Goal: Task Accomplishment & Management: Manage account settings

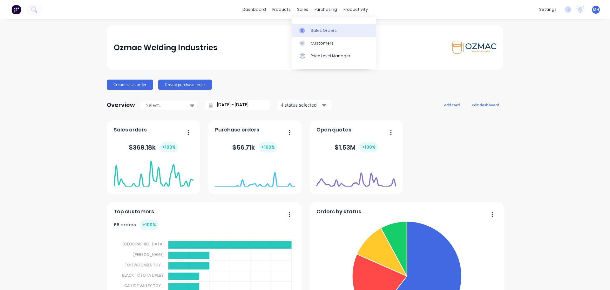
click at [318, 31] on div "Sales Orders" at bounding box center [324, 31] width 26 height 6
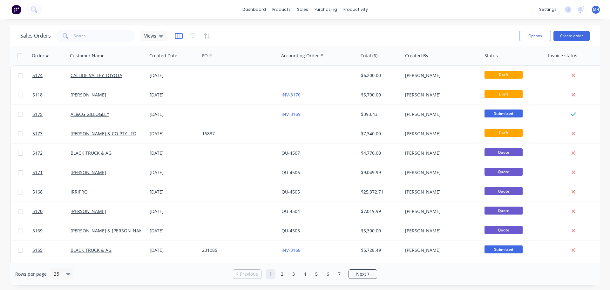
click at [177, 37] on icon "button" at bounding box center [178, 36] width 3 height 4
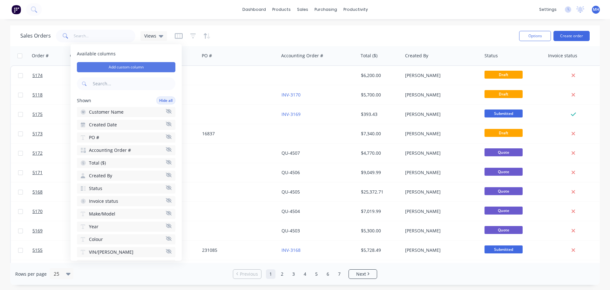
click at [150, 69] on button "Add custom column" at bounding box center [126, 67] width 99 height 10
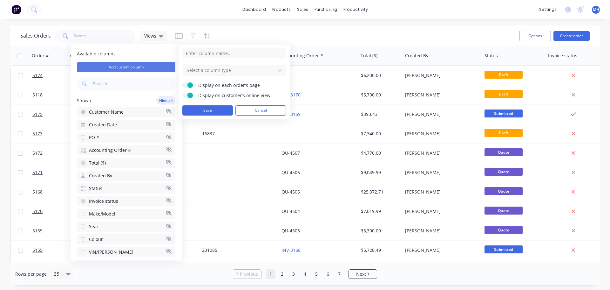
type input "s"
type input "S"
type input "d"
type input "Deposit received date"
click at [272, 69] on div at bounding box center [229, 70] width 86 height 8
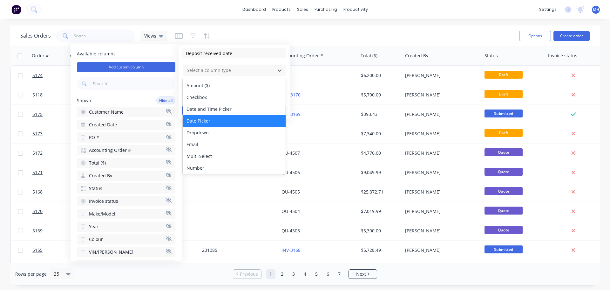
click at [265, 117] on div "Date Picker" at bounding box center [234, 121] width 103 height 12
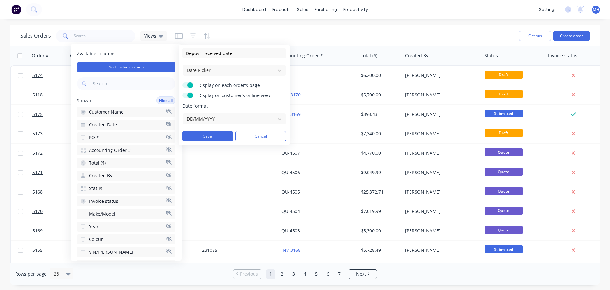
click at [190, 97] on span at bounding box center [190, 94] width 5 height 5
click at [182, 92] on input "Display on customer's online view" at bounding box center [182, 92] width 0 height 0
click at [222, 136] on button "Save" at bounding box center [207, 136] width 51 height 10
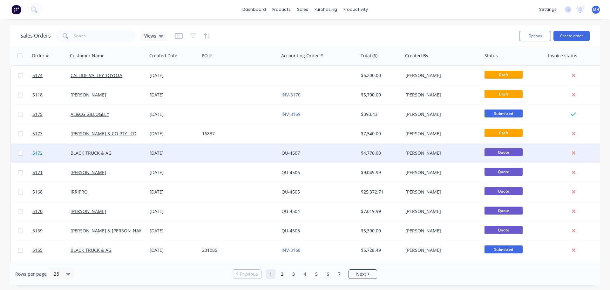
click at [37, 153] on span "5172" at bounding box center [37, 153] width 10 height 6
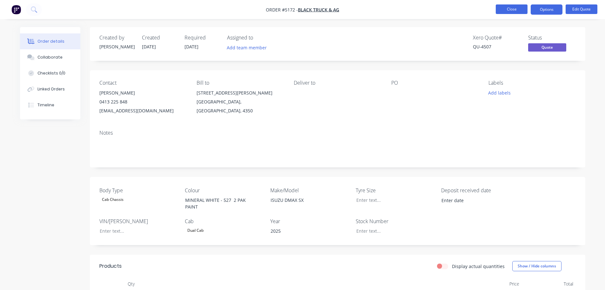
click at [510, 10] on button "Close" at bounding box center [512, 9] width 32 height 10
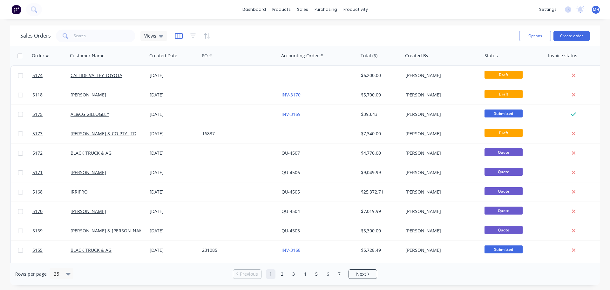
click at [177, 36] on icon "button" at bounding box center [179, 36] width 8 height 6
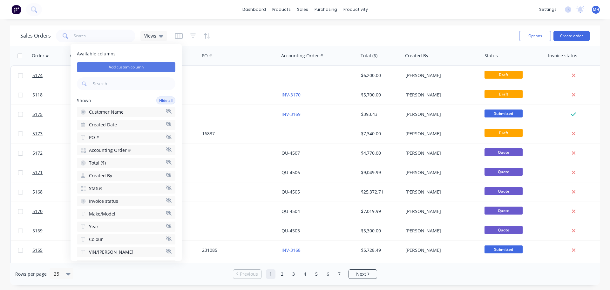
click at [134, 67] on button "Add custom column" at bounding box center [126, 67] width 99 height 10
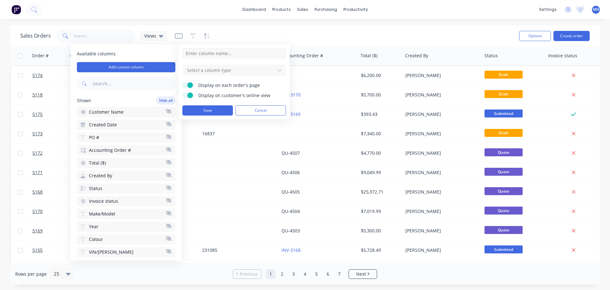
click at [218, 52] on input at bounding box center [234, 53] width 104 height 10
type input "Floor Type"
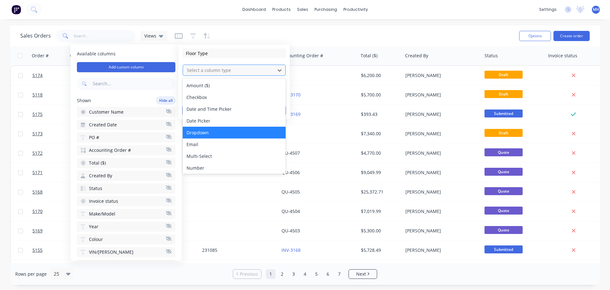
click at [266, 132] on div "Dropdown" at bounding box center [234, 133] width 103 height 12
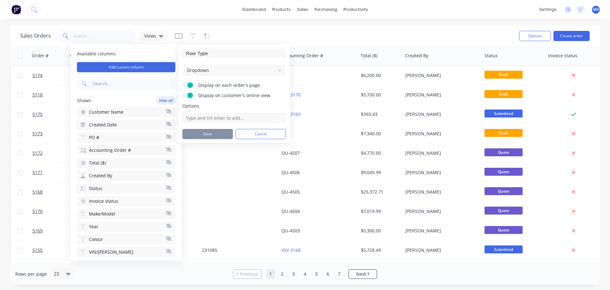
click at [225, 115] on input at bounding box center [234, 118] width 104 height 10
type input "2.1mm Checkerplate"
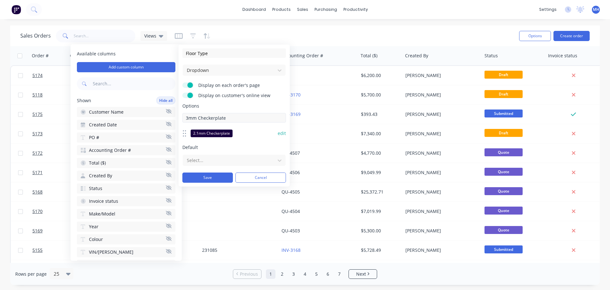
type input "3mm Checkerplate"
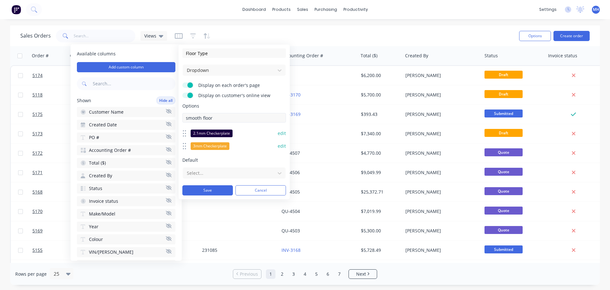
type input "smooth floor"
type input "Timber"
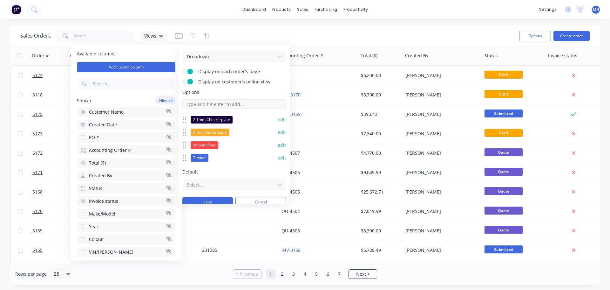
scroll to position [21, 0]
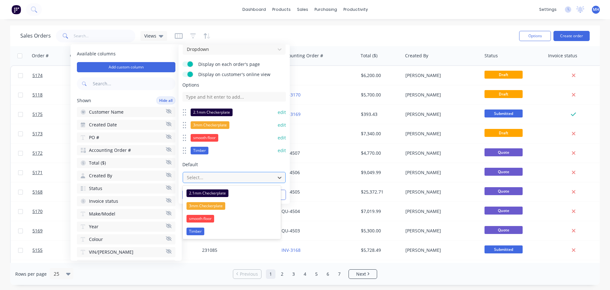
click at [250, 178] on div at bounding box center [229, 177] width 86 height 8
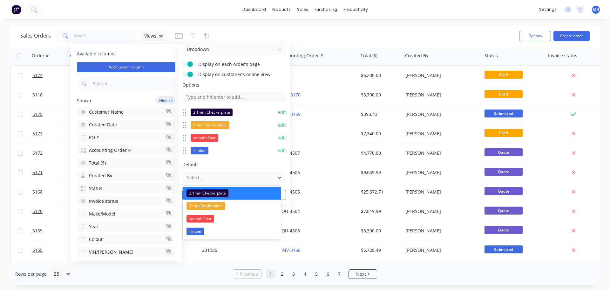
click at [219, 194] on span "2.1mm Checkerplate" at bounding box center [208, 193] width 42 height 8
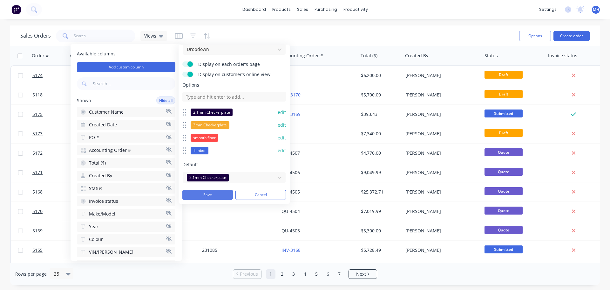
click at [213, 195] on button "Save" at bounding box center [207, 194] width 51 height 10
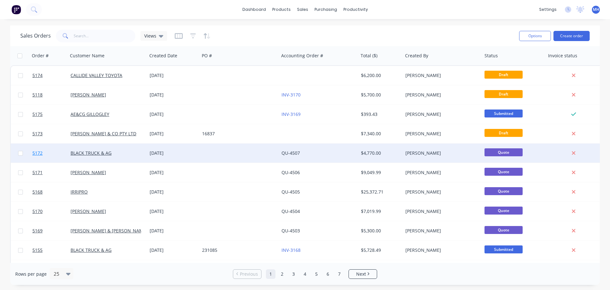
click at [39, 154] on span "5172" at bounding box center [37, 153] width 10 height 6
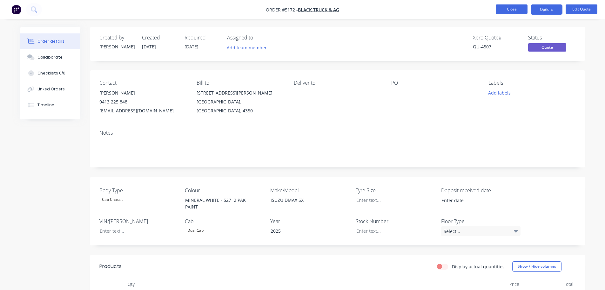
click at [514, 9] on button "Close" at bounding box center [512, 9] width 32 height 10
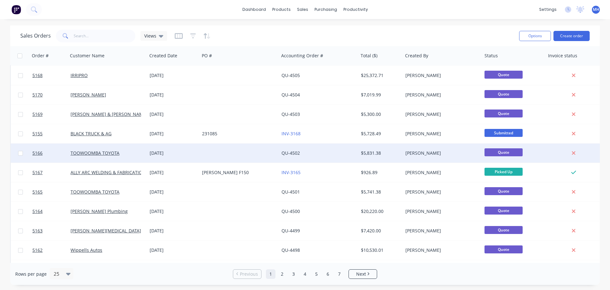
scroll to position [127, 0]
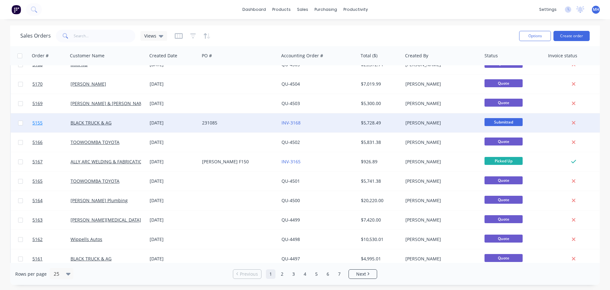
click at [40, 122] on span "5155" at bounding box center [37, 123] width 10 height 6
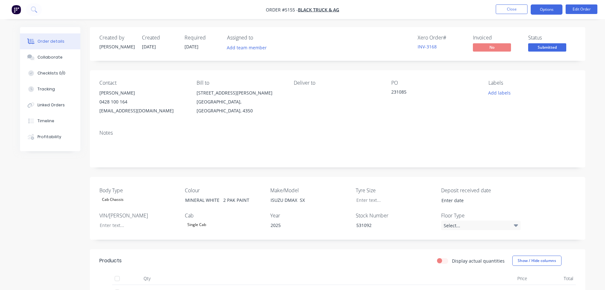
click at [548, 10] on button "Options" at bounding box center [547, 9] width 32 height 10
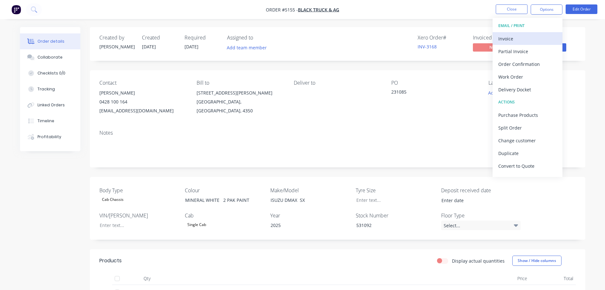
click at [512, 38] on div "Invoice" at bounding box center [528, 38] width 58 height 9
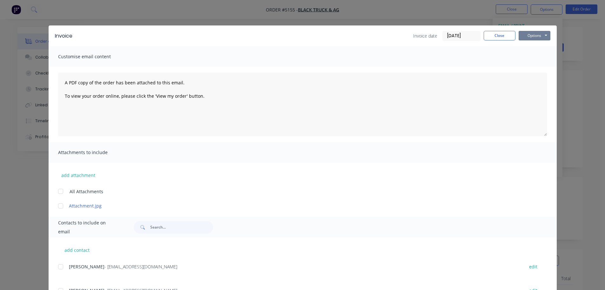
click at [531, 35] on button "Options" at bounding box center [535, 36] width 32 height 10
click at [533, 48] on button "Preview" at bounding box center [539, 47] width 41 height 10
click at [497, 37] on button "Close" at bounding box center [500, 36] width 32 height 10
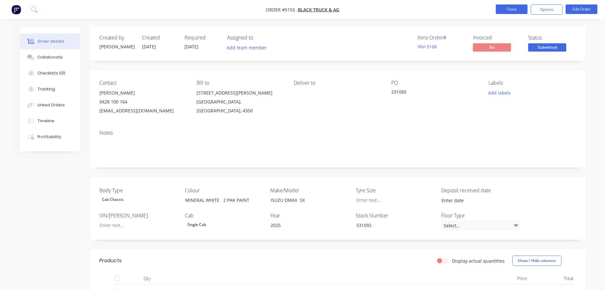
click at [516, 10] on button "Close" at bounding box center [512, 9] width 32 height 10
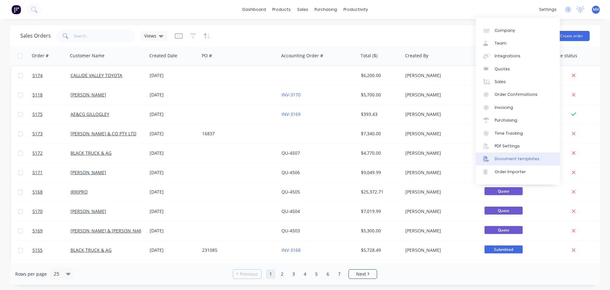
click at [520, 159] on div "Document templates" at bounding box center [517, 159] width 45 height 6
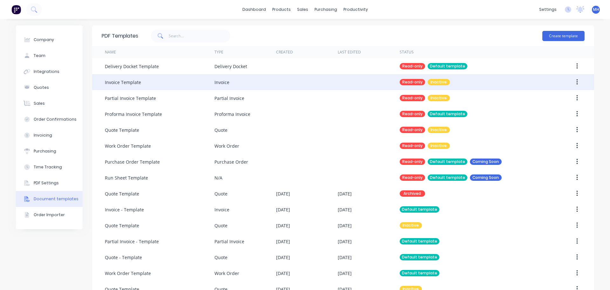
click at [128, 85] on div "Invoice Template" at bounding box center [123, 82] width 36 height 7
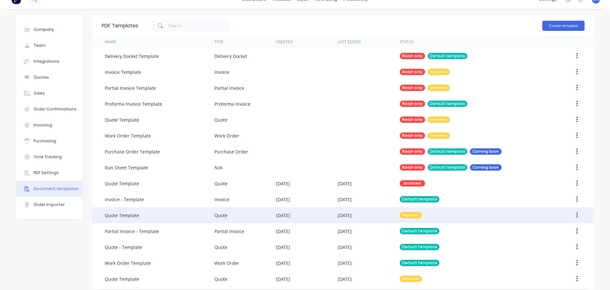
scroll to position [16, 0]
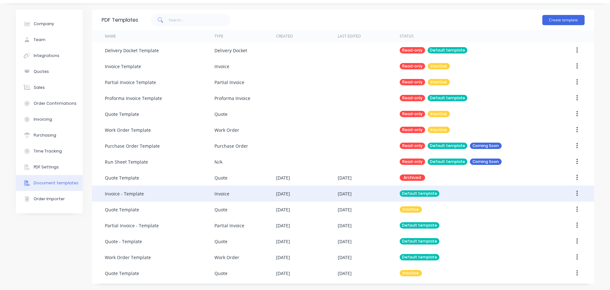
click at [132, 192] on div "Invoice - Template" at bounding box center [124, 193] width 39 height 7
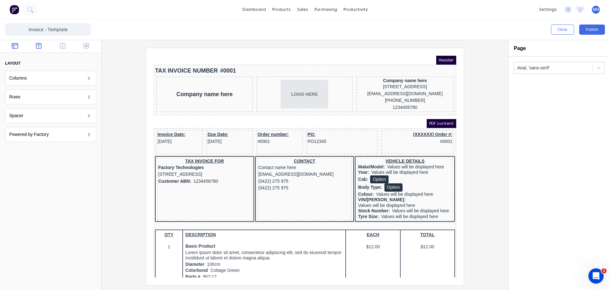
click at [40, 45] on icon "button" at bounding box center [39, 46] width 6 height 6
click at [60, 48] on icon "button" at bounding box center [63, 46] width 6 height 6
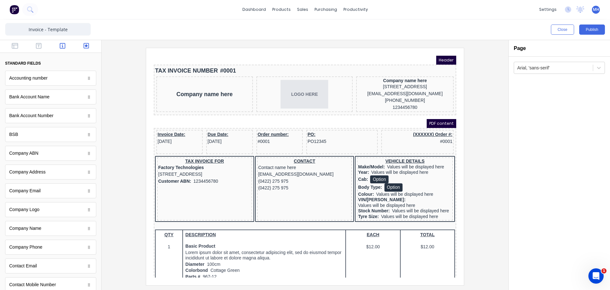
click at [84, 46] on icon "button" at bounding box center [87, 46] width 6 height 6
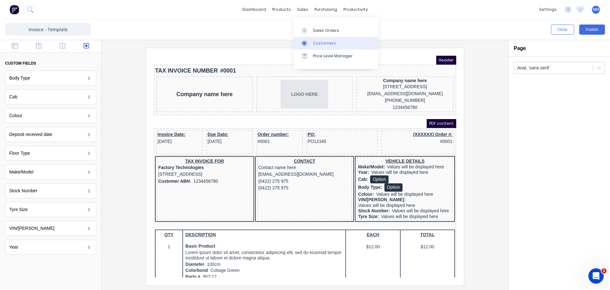
click at [323, 43] on div "Customers" at bounding box center [324, 43] width 23 height 6
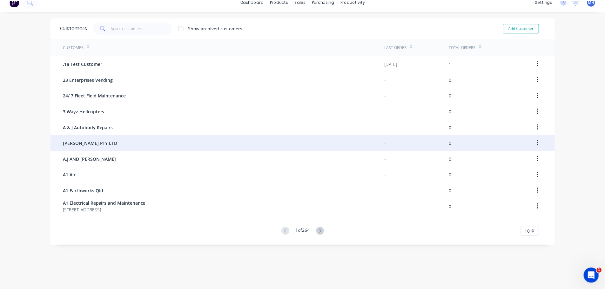
scroll to position [13, 0]
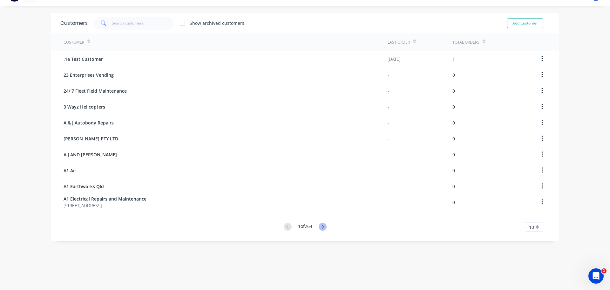
click at [320, 226] on icon at bounding box center [323, 226] width 8 height 8
click at [128, 26] on input "text" at bounding box center [143, 23] width 62 height 13
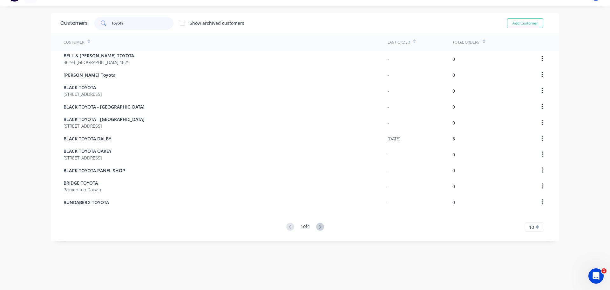
type input "toyota"
click at [483, 42] on icon at bounding box center [484, 43] width 3 height 2
click at [468, 42] on div "Total Orders" at bounding box center [466, 42] width 27 height 6
click at [483, 40] on icon at bounding box center [484, 41] width 3 height 5
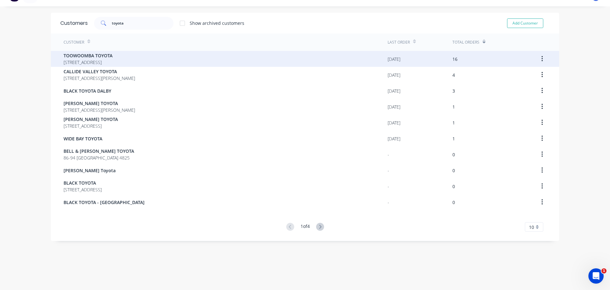
click at [99, 58] on span "TOOWOOMBA TOYOTA" at bounding box center [88, 55] width 49 height 7
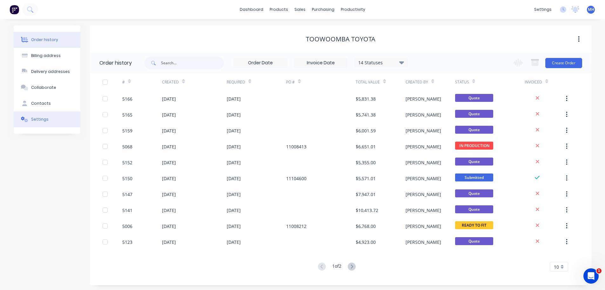
click at [45, 118] on div "Settings" at bounding box center [39, 119] width 17 height 6
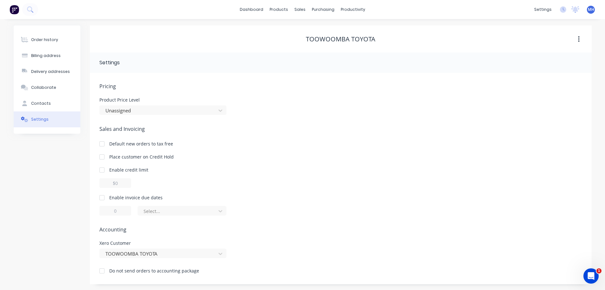
scroll to position [1, 0]
click at [221, 211] on icon at bounding box center [221, 210] width 4 height 2
click at [101, 196] on div at bounding box center [102, 196] width 13 height 13
click at [222, 212] on icon at bounding box center [220, 210] width 6 height 6
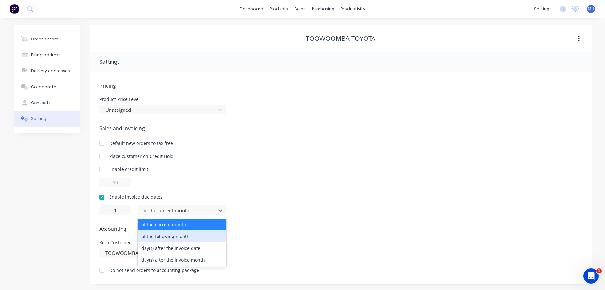
click at [208, 236] on div "of the following month" at bounding box center [182, 236] width 89 height 12
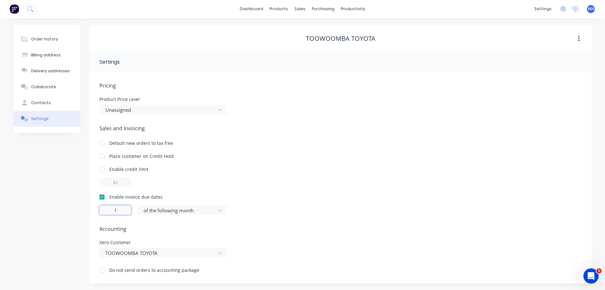
click at [114, 210] on input "1" at bounding box center [115, 210] width 32 height 10
drag, startPoint x: 118, startPoint y: 210, endPoint x: 108, endPoint y: 208, distance: 10.1
click at [108, 208] on input "1" at bounding box center [115, 210] width 32 height 10
type input "30"
click at [359, 213] on div "30 of the following month" at bounding box center [340, 210] width 483 height 10
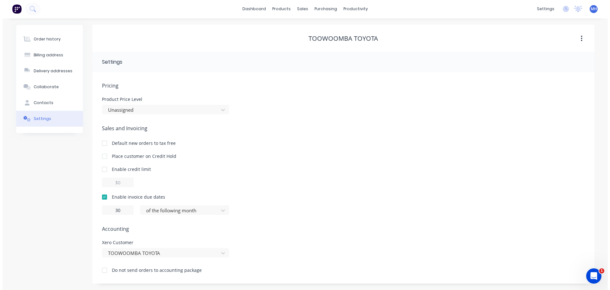
scroll to position [0, 0]
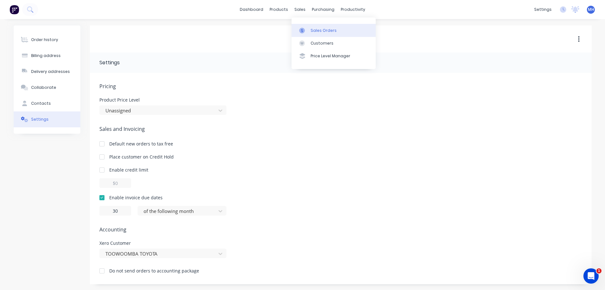
click at [320, 30] on div "Sales Orders" at bounding box center [324, 31] width 26 height 6
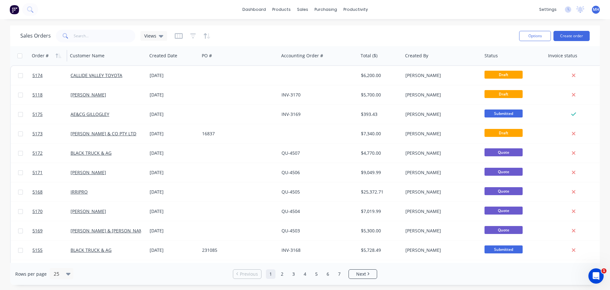
click at [39, 54] on div "Order #" at bounding box center [40, 55] width 17 height 6
click at [58, 55] on icon "button" at bounding box center [59, 55] width 6 height 5
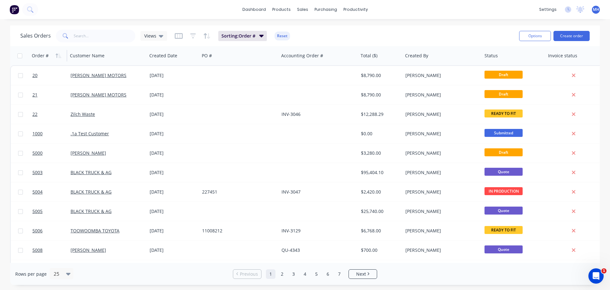
click at [58, 55] on icon "button" at bounding box center [59, 55] width 6 height 5
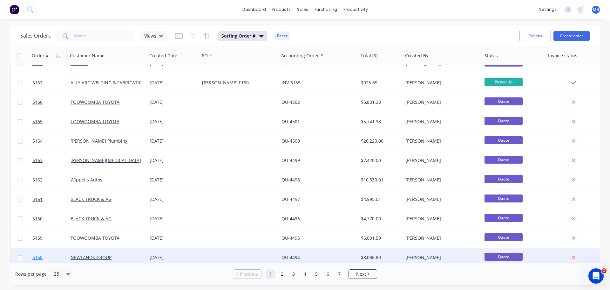
scroll to position [159, 0]
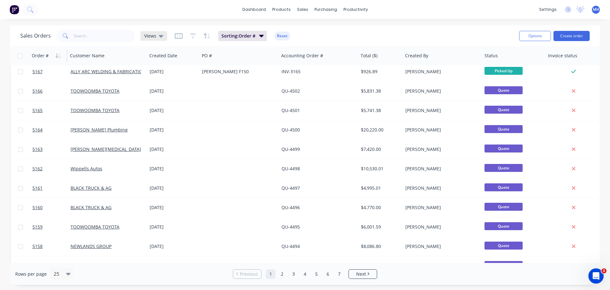
click at [159, 36] on icon at bounding box center [161, 36] width 4 height 3
click at [284, 36] on button "Reset" at bounding box center [283, 35] width 16 height 9
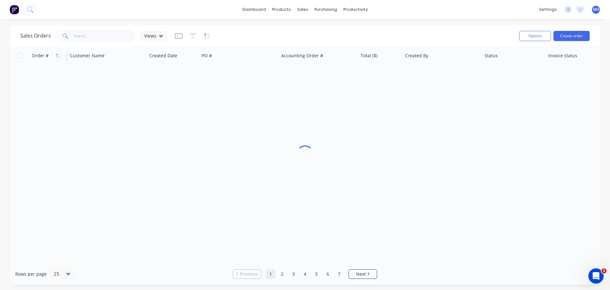
scroll to position [0, 0]
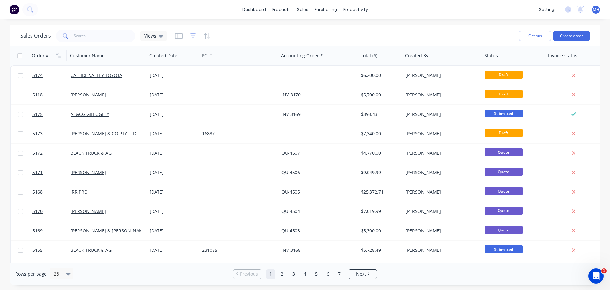
click at [193, 34] on icon "button" at bounding box center [193, 36] width 6 height 6
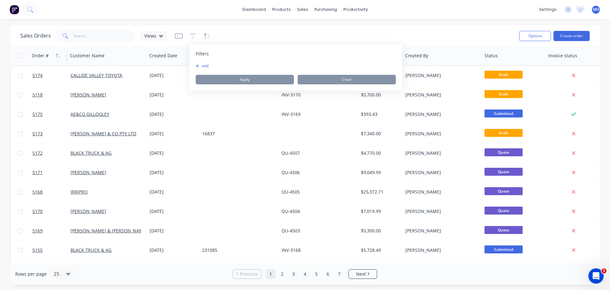
click at [203, 65] on button "add" at bounding box center [204, 65] width 16 height 5
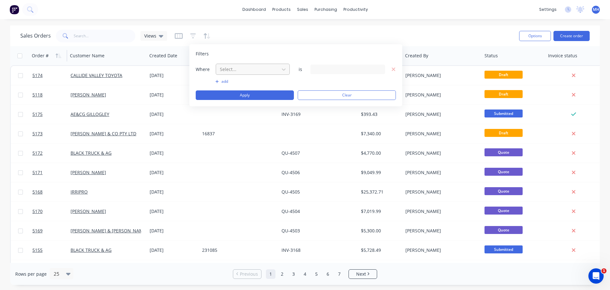
click at [264, 71] on div at bounding box center [247, 69] width 57 height 8
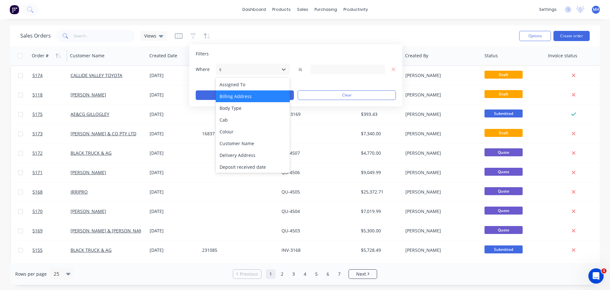
type input "st"
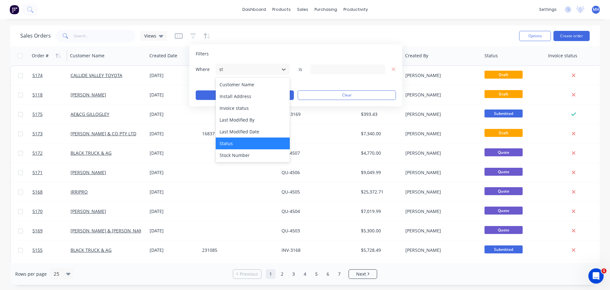
click at [245, 142] on div "Status" at bounding box center [253, 143] width 74 height 12
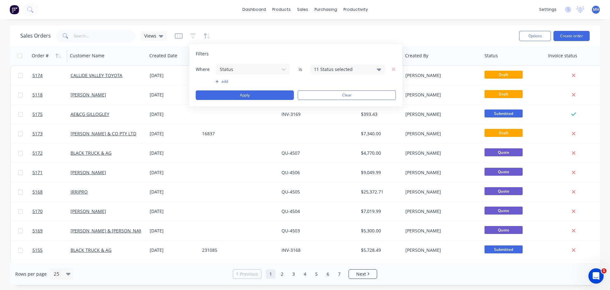
click at [377, 69] on icon at bounding box center [379, 69] width 4 height 3
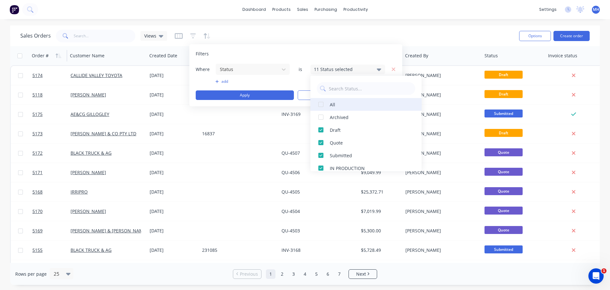
click at [322, 103] on div at bounding box center [321, 104] width 13 height 13
click at [320, 104] on div at bounding box center [321, 104] width 13 height 13
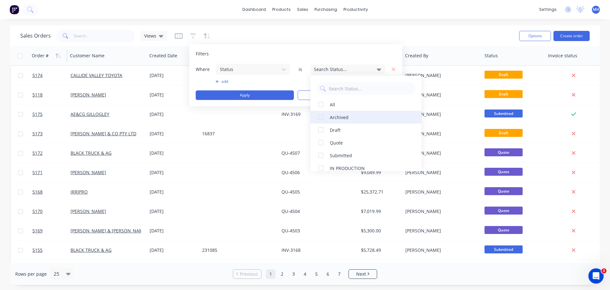
click at [319, 116] on div at bounding box center [321, 117] width 13 height 13
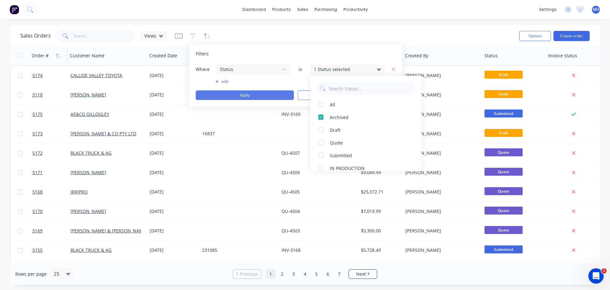
click at [263, 95] on button "Apply" at bounding box center [245, 95] width 98 height 10
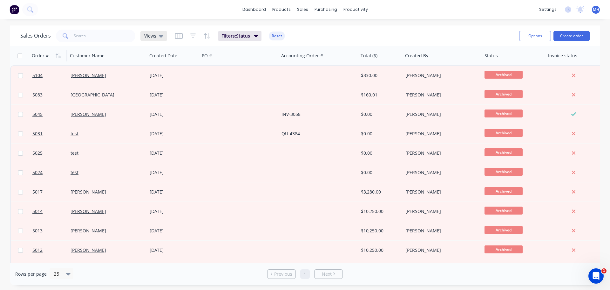
click at [160, 37] on icon at bounding box center [161, 36] width 4 height 3
click at [67, 258] on div "100" at bounding box center [61, 258] width 24 height 12
click at [161, 36] on icon at bounding box center [161, 36] width 4 height 3
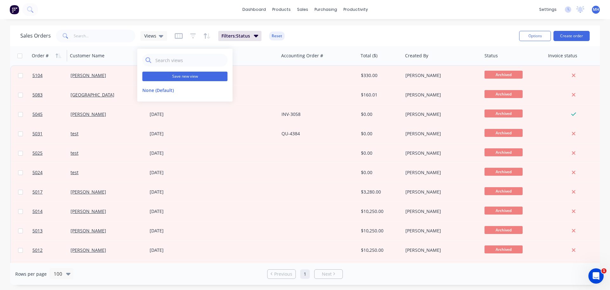
click at [175, 78] on button "Save new view" at bounding box center [184, 77] width 85 height 10
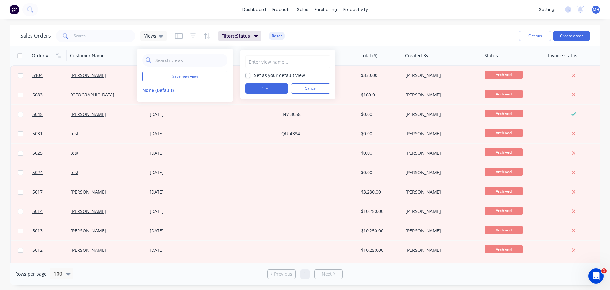
click at [261, 62] on input "text" at bounding box center [288, 62] width 78 height 12
type input "Archived"
click at [276, 88] on button "Save" at bounding box center [266, 88] width 43 height 10
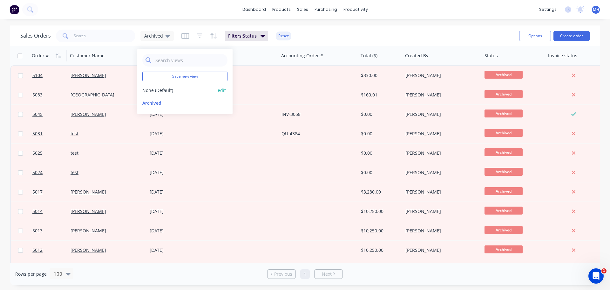
click at [157, 89] on button "None (Default)" at bounding box center [178, 90] width 72 height 7
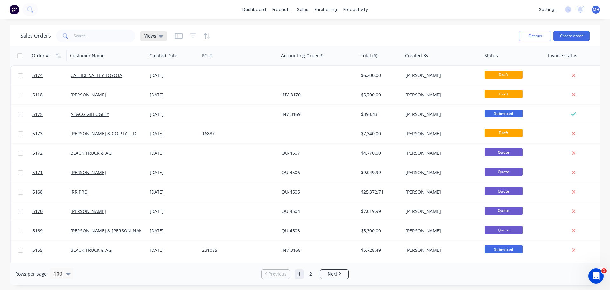
click at [160, 36] on icon at bounding box center [161, 36] width 4 height 3
click at [160, 102] on button "Archived" at bounding box center [178, 102] width 72 height 7
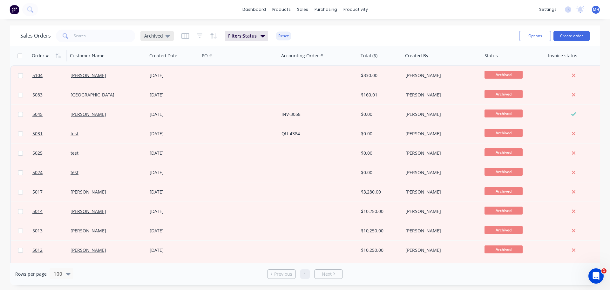
click at [167, 38] on icon at bounding box center [168, 35] width 4 height 7
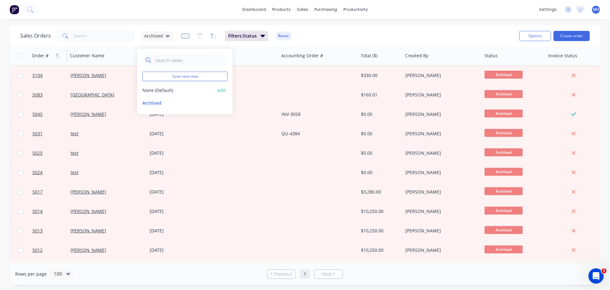
click at [152, 92] on button "None (Default)" at bounding box center [178, 90] width 72 height 7
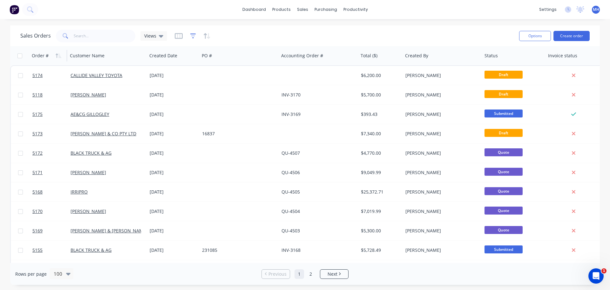
click at [193, 37] on icon "button" at bounding box center [193, 36] width 6 height 6
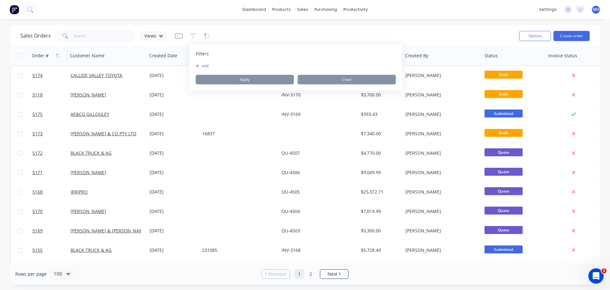
click at [207, 65] on button "add" at bounding box center [204, 65] width 16 height 5
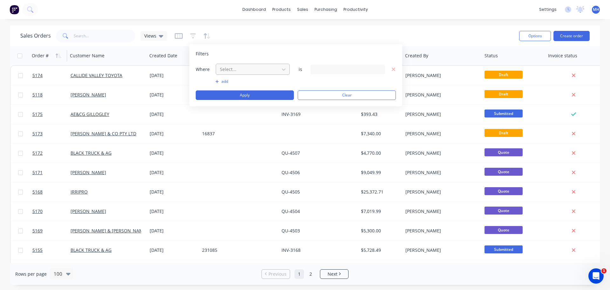
click at [259, 70] on div at bounding box center [247, 69] width 57 height 8
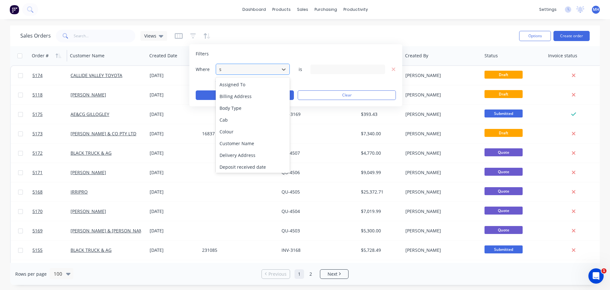
type input "st"
click at [223, 146] on div "Status" at bounding box center [253, 143] width 74 height 12
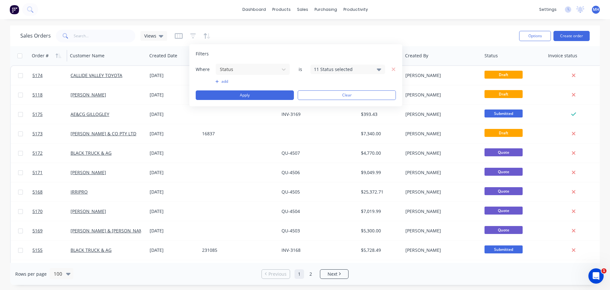
click at [380, 72] on icon at bounding box center [379, 69] width 4 height 7
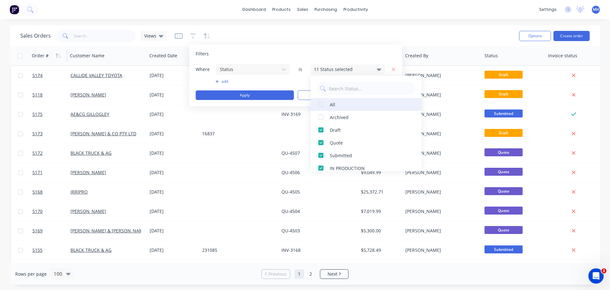
click at [323, 105] on div at bounding box center [321, 104] width 13 height 13
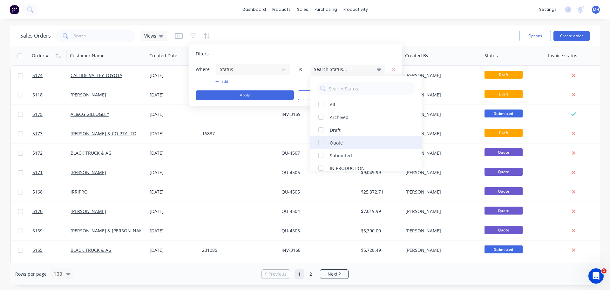
click at [319, 143] on div at bounding box center [321, 142] width 13 height 13
click at [251, 96] on button "Apply" at bounding box center [245, 95] width 98 height 10
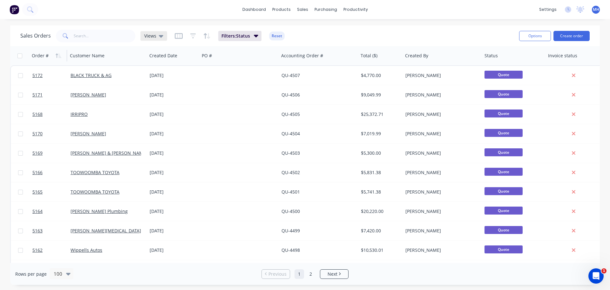
click at [160, 35] on icon at bounding box center [161, 36] width 4 height 3
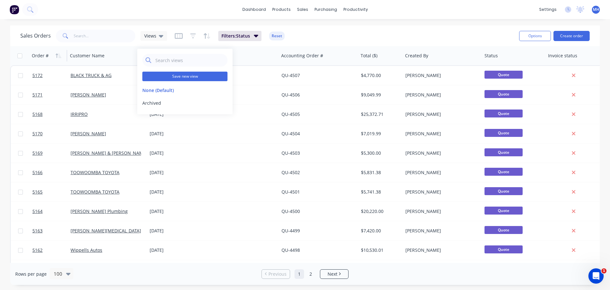
click at [171, 77] on button "Save new view" at bounding box center [184, 77] width 85 height 10
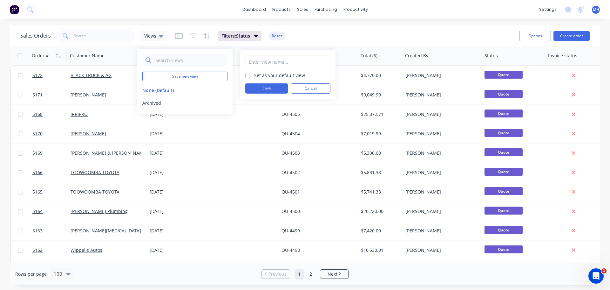
click at [273, 62] on input "text" at bounding box center [288, 62] width 78 height 12
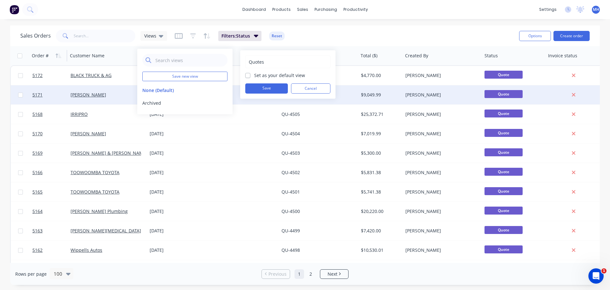
type input "Quotes"
click at [277, 88] on button "Save" at bounding box center [266, 88] width 43 height 10
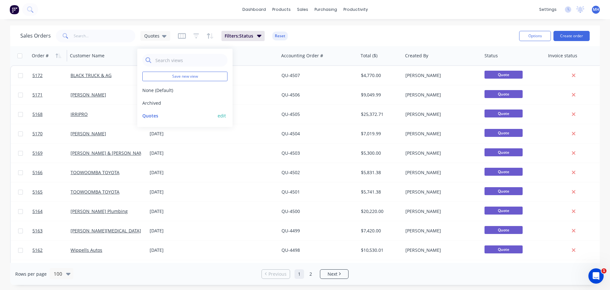
click at [152, 116] on button "Quotes" at bounding box center [178, 115] width 72 height 7
click at [161, 38] on div "Quotes" at bounding box center [155, 36] width 22 height 6
click at [158, 105] on button "Archived" at bounding box center [178, 102] width 72 height 7
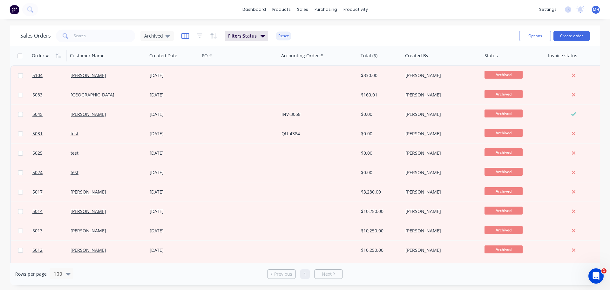
click at [186, 37] on icon "button" at bounding box center [185, 36] width 8 height 6
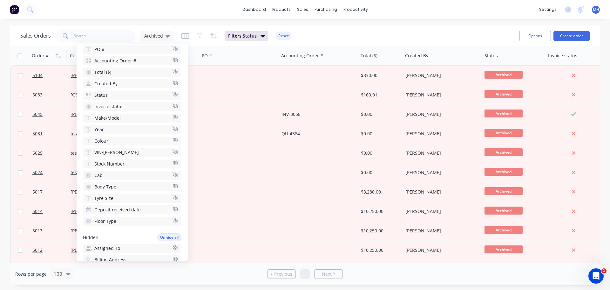
scroll to position [95, 0]
